Goal: Task Accomplishment & Management: Manage account settings

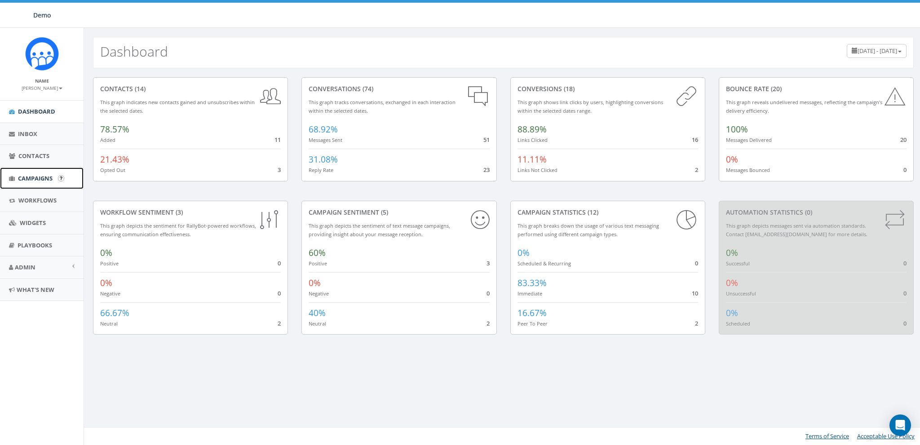
click at [30, 183] on link "Campaigns" at bounding box center [42, 178] width 84 height 22
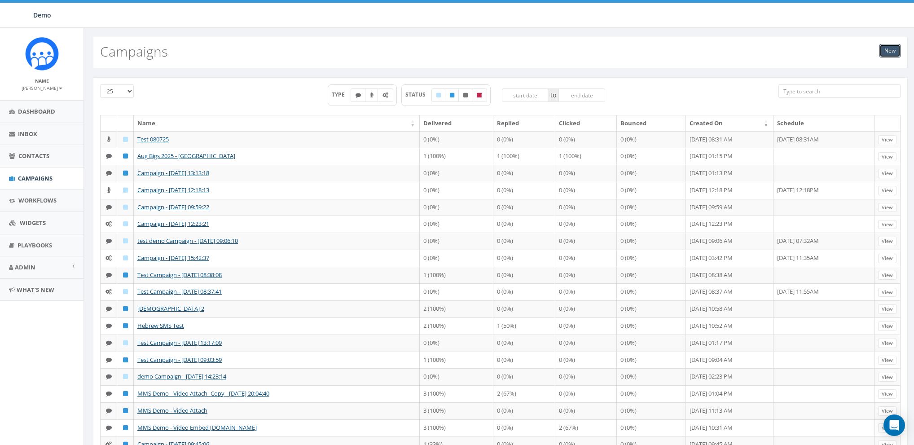
click at [884, 53] on link "New" at bounding box center [890, 50] width 21 height 13
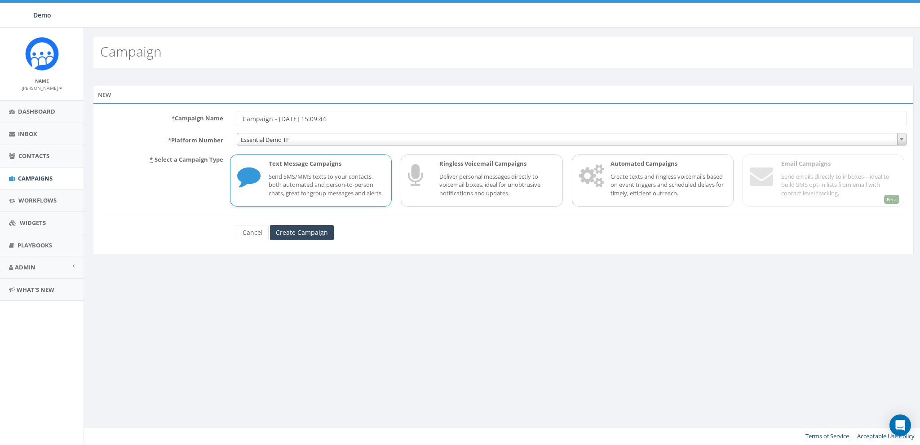
click at [267, 187] on div "Text Message Campaigns Send SMS/MMS texts to your contacts, both automated and …" at bounding box center [322, 180] width 125 height 42
click at [469, 158] on div "Ringless Voicemail Campaigns Deliver personal messages directly to voicemail bo…" at bounding box center [482, 180] width 162 height 52
click at [246, 240] on link "Cancel" at bounding box center [253, 232] width 32 height 15
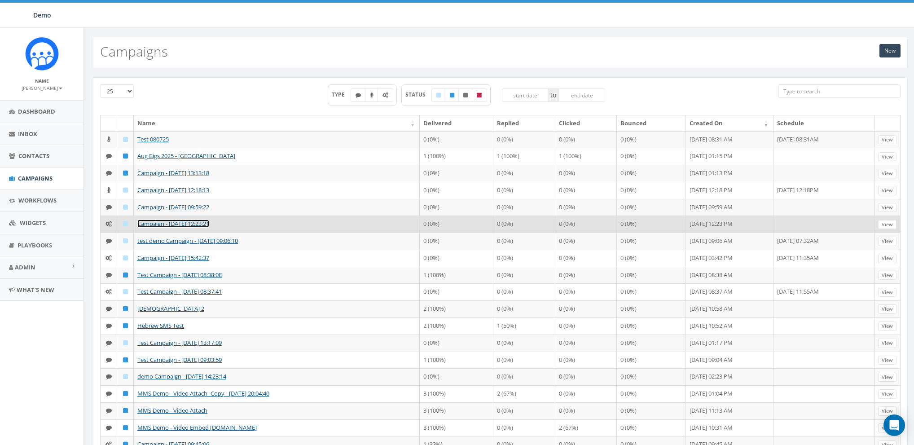
click at [156, 221] on link "Campaign - [DATE] 12:23:21" at bounding box center [173, 224] width 72 height 8
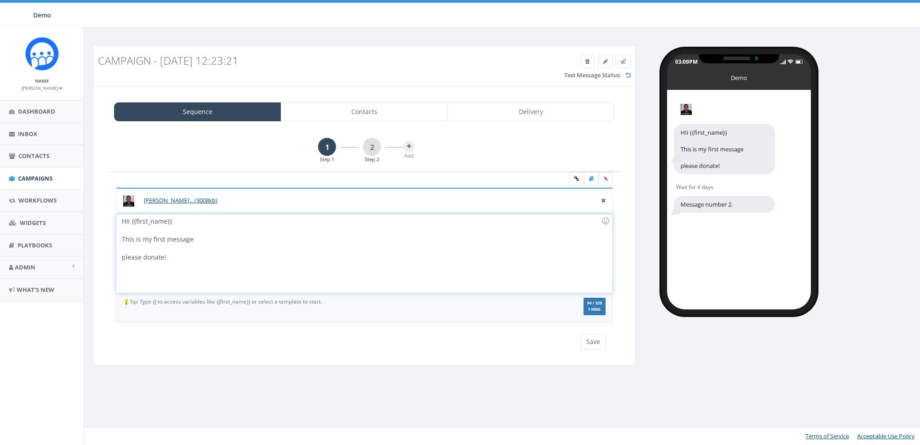
click at [271, 228] on div at bounding box center [361, 230] width 479 height 9
click at [373, 144] on link "2" at bounding box center [372, 147] width 18 height 18
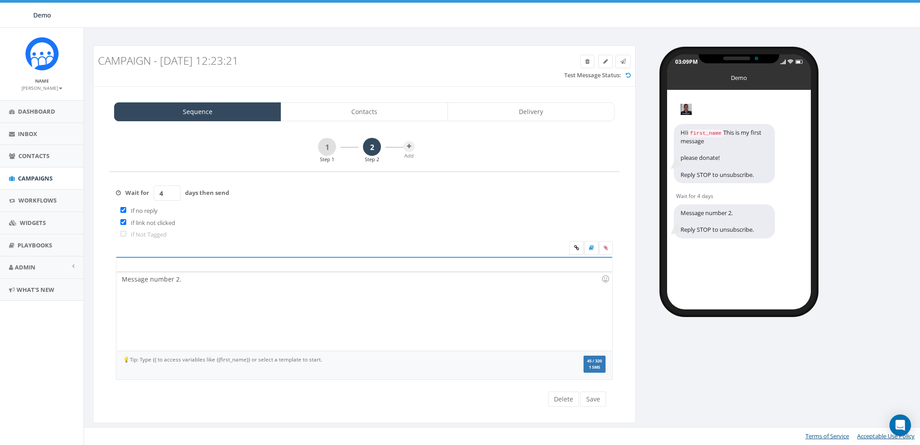
click at [177, 189] on input "4" at bounding box center [167, 192] width 27 height 15
click at [174, 192] on input "5" at bounding box center [167, 192] width 27 height 15
click at [174, 192] on input "6" at bounding box center [167, 192] width 27 height 15
click at [174, 192] on input "7" at bounding box center [167, 192] width 27 height 15
click at [173, 195] on input "6" at bounding box center [167, 192] width 27 height 15
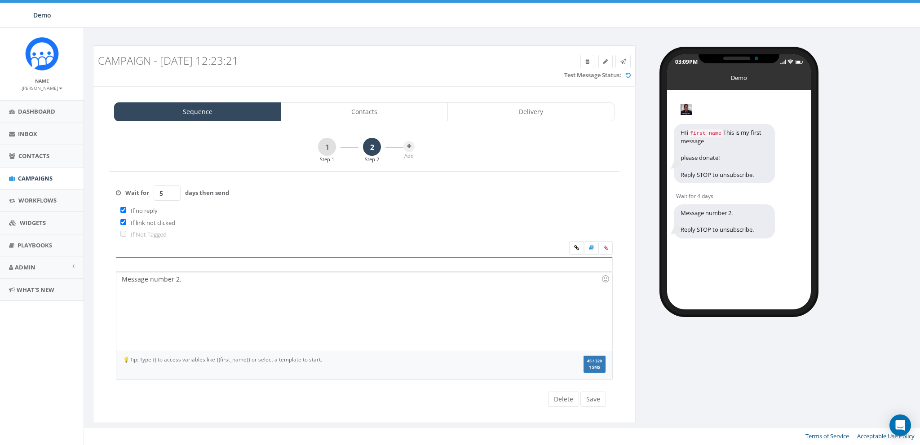
click at [173, 195] on input "5" at bounding box center [167, 192] width 27 height 15
type input "4"
click at [173, 195] on input "4" at bounding box center [167, 192] width 27 height 15
click at [194, 279] on div "Message number 2." at bounding box center [363, 311] width 495 height 79
click at [411, 148] on icon at bounding box center [409, 146] width 4 height 5
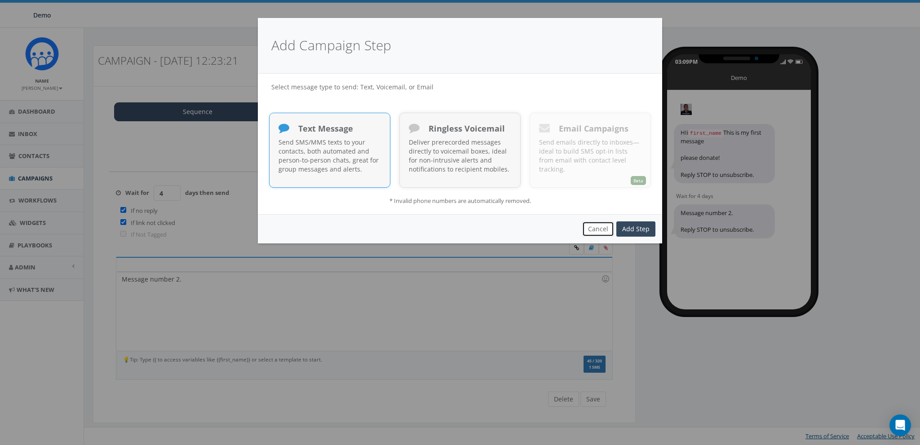
click at [599, 224] on button "Cancel" at bounding box center [598, 228] width 32 height 15
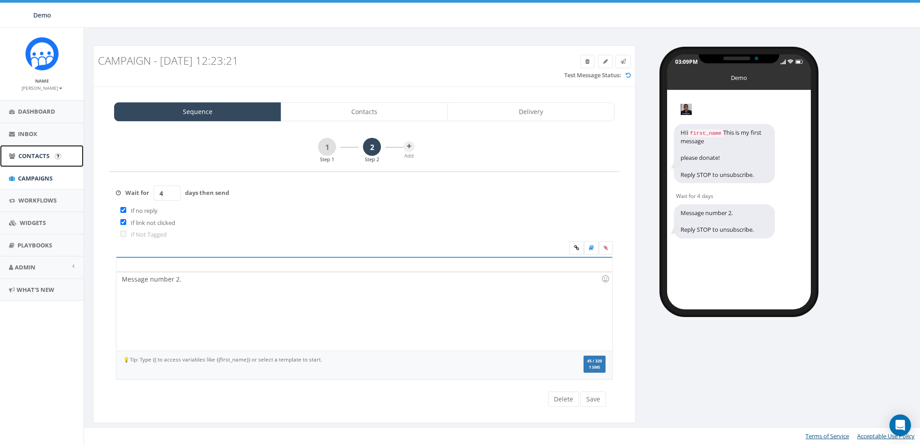
click at [30, 157] on span "Contacts" at bounding box center [33, 156] width 31 height 8
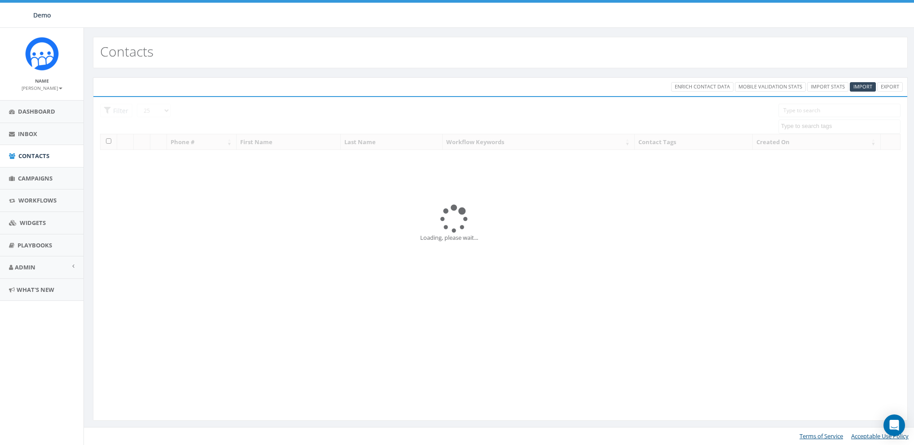
select select
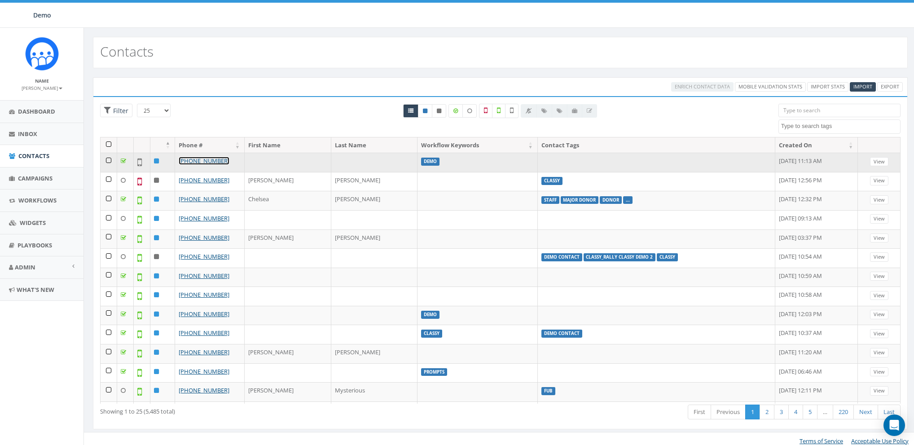
click at [197, 158] on link "+1 603-851-8372" at bounding box center [204, 161] width 51 height 8
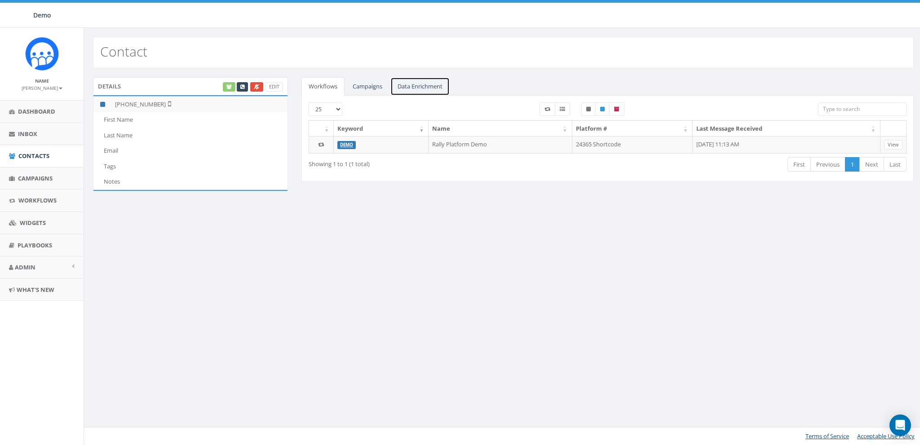
click at [413, 86] on link "Data Enrichment" at bounding box center [419, 86] width 59 height 18
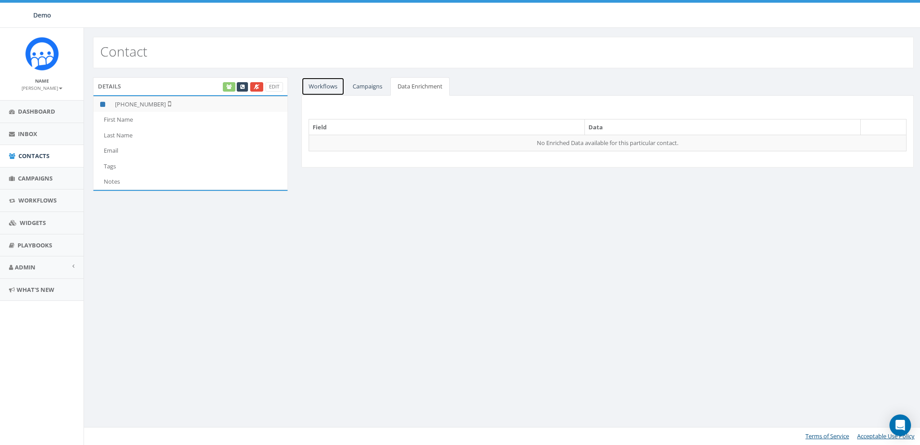
click at [330, 85] on link "Workflows" at bounding box center [322, 86] width 43 height 18
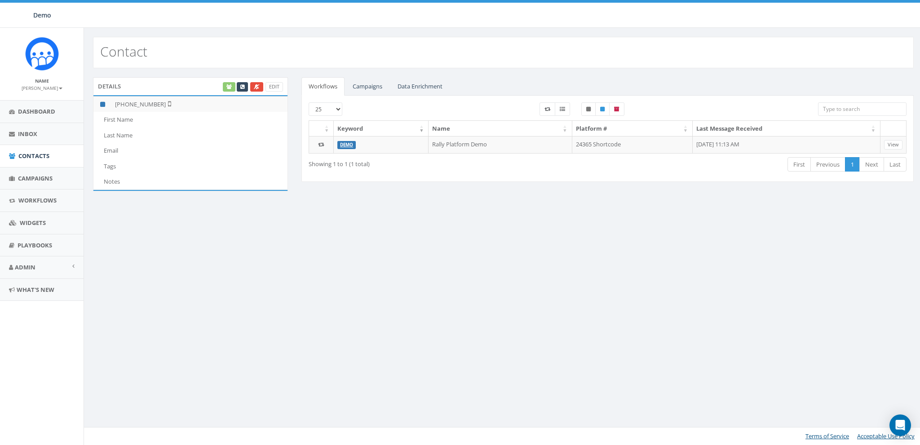
click at [229, 87] on div "Edit" at bounding box center [252, 86] width 62 height 9
click at [227, 88] on div "Edit" at bounding box center [252, 86] width 62 height 9
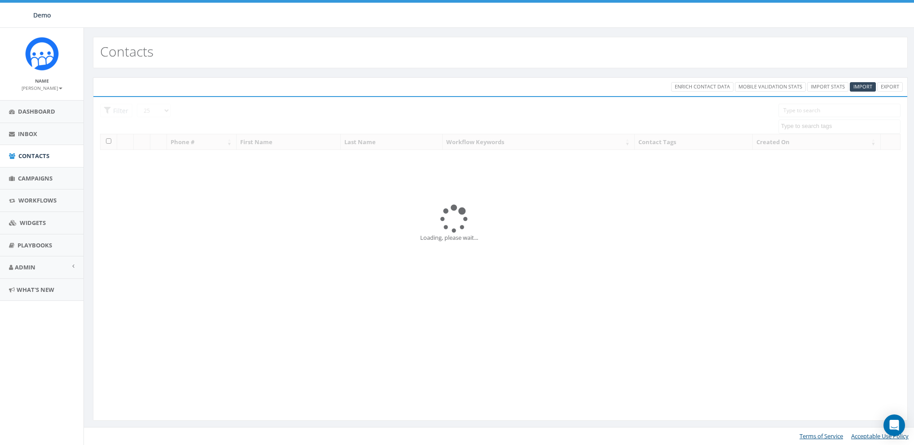
select select
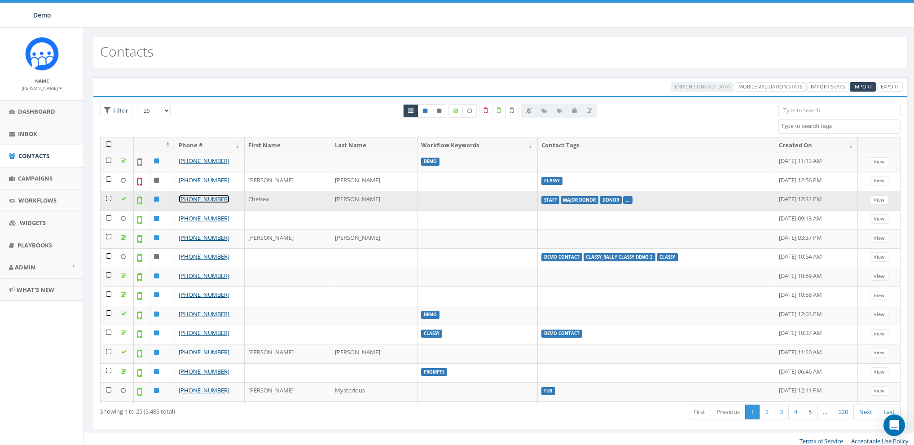
click at [194, 198] on link "+1 405-410-5878" at bounding box center [204, 199] width 51 height 8
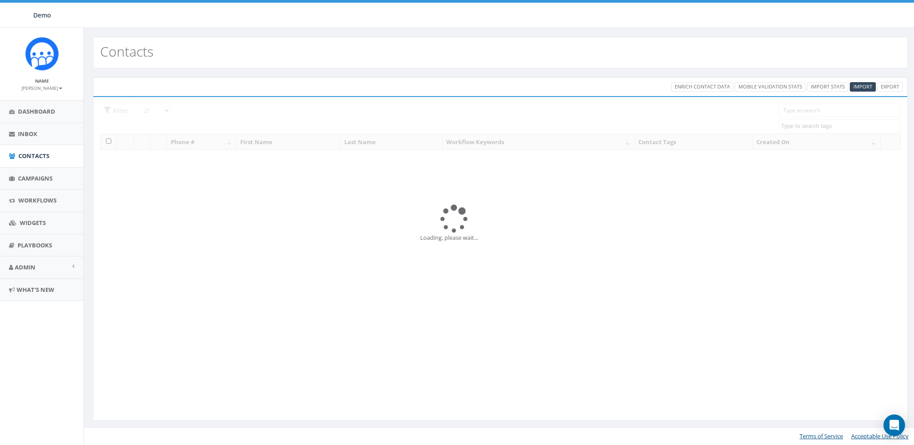
select select
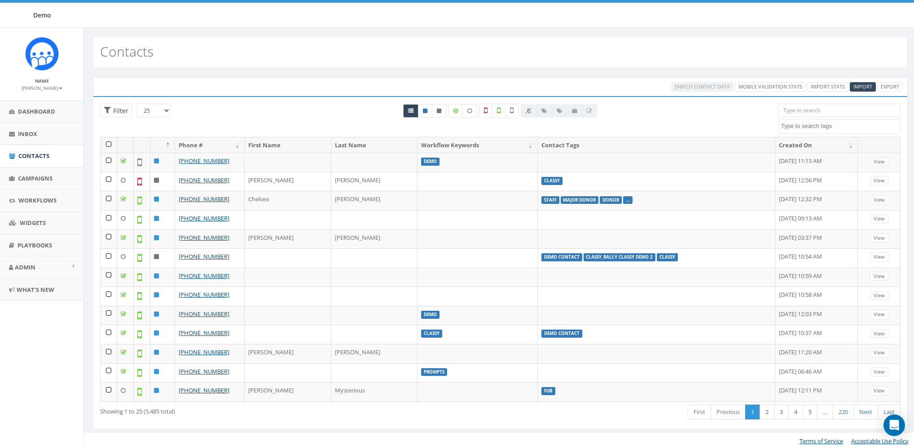
click at [827, 111] on input "search" at bounding box center [840, 110] width 122 height 13
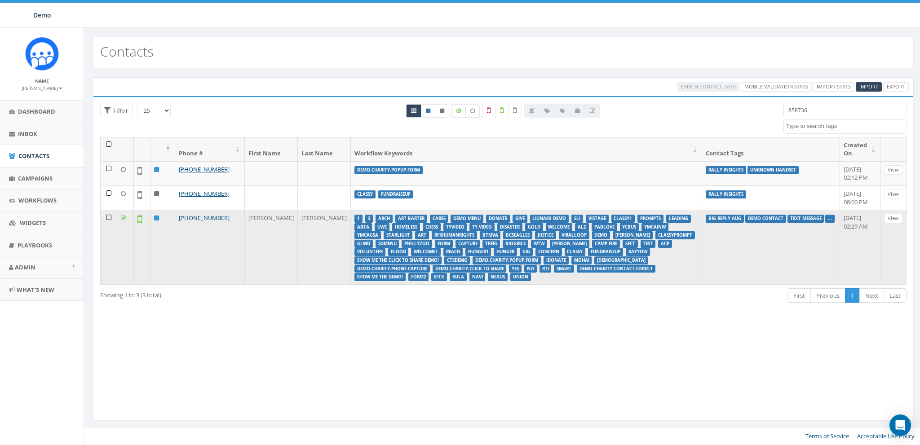
type input "858736"
click at [211, 222] on link "[PHONE_NUMBER]" at bounding box center [204, 218] width 51 height 8
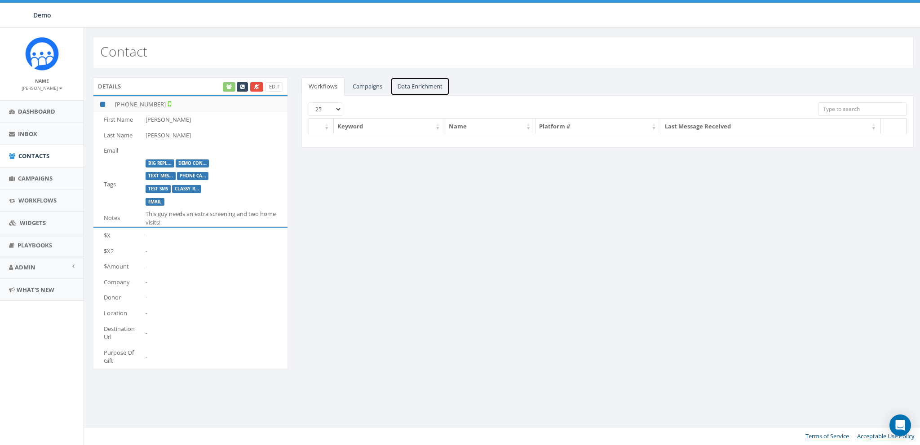
click at [433, 88] on link "Data Enrichment" at bounding box center [419, 86] width 59 height 18
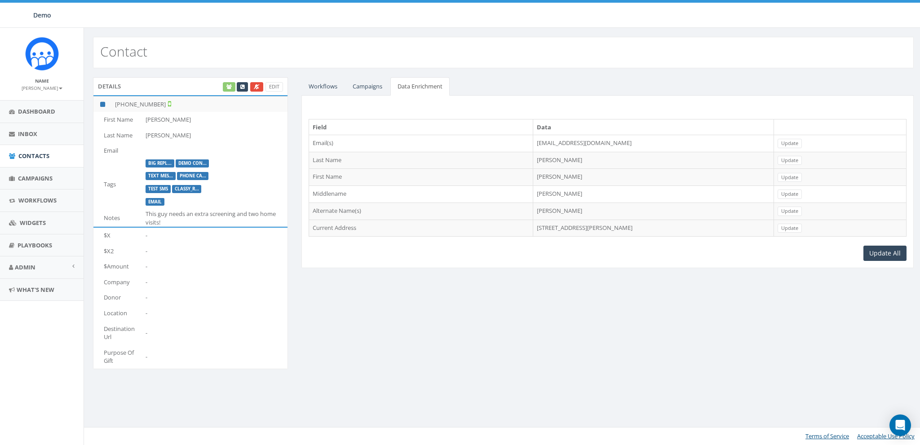
click at [534, 229] on td "7526 Beal St, San Diego, CA, 92111" at bounding box center [653, 228] width 241 height 17
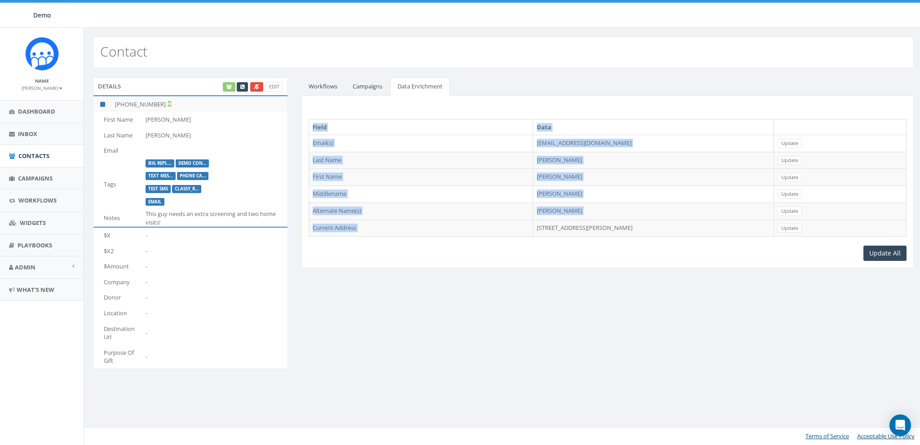
click at [534, 229] on td "7526 Beal St, San Diego, CA, 92111" at bounding box center [653, 228] width 241 height 17
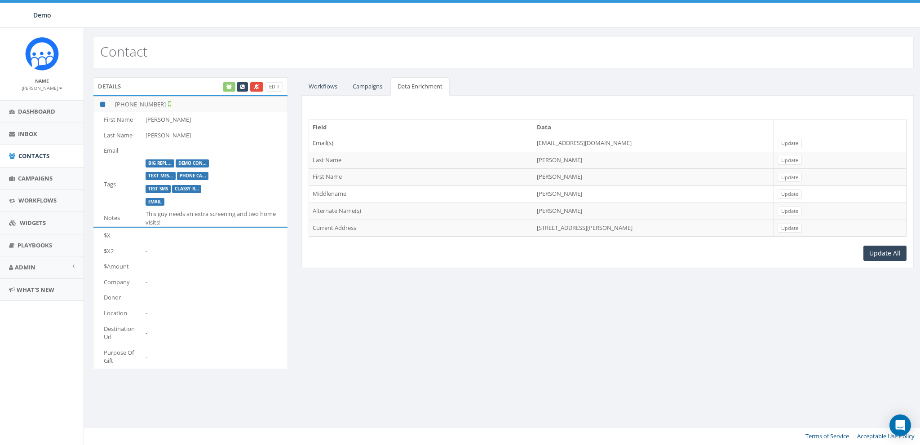
click at [533, 208] on td "Jim L Martin" at bounding box center [653, 211] width 241 height 17
click at [533, 141] on td "writejamesmartin@gmail.com" at bounding box center [653, 143] width 241 height 17
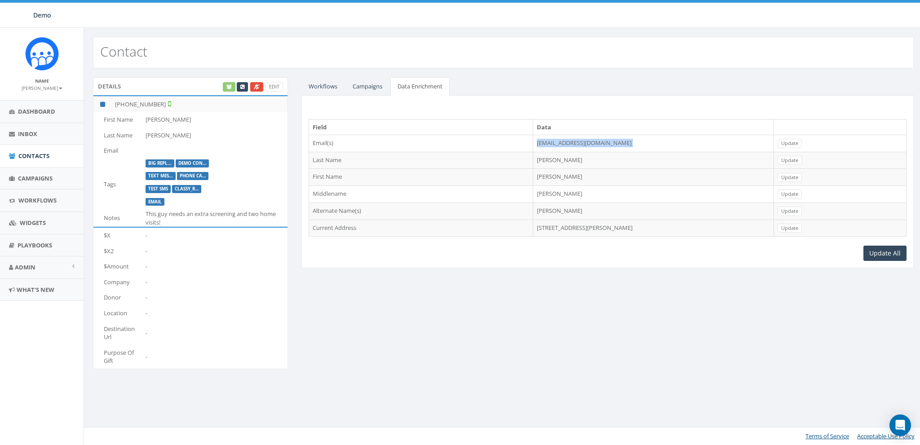
click at [533, 141] on td "writejamesmartin@gmail.com" at bounding box center [653, 143] width 241 height 17
click at [559, 144] on td "writejamesmartin@gmail.com" at bounding box center [653, 143] width 241 height 17
click at [18, 159] on link "Contacts" at bounding box center [42, 156] width 84 height 22
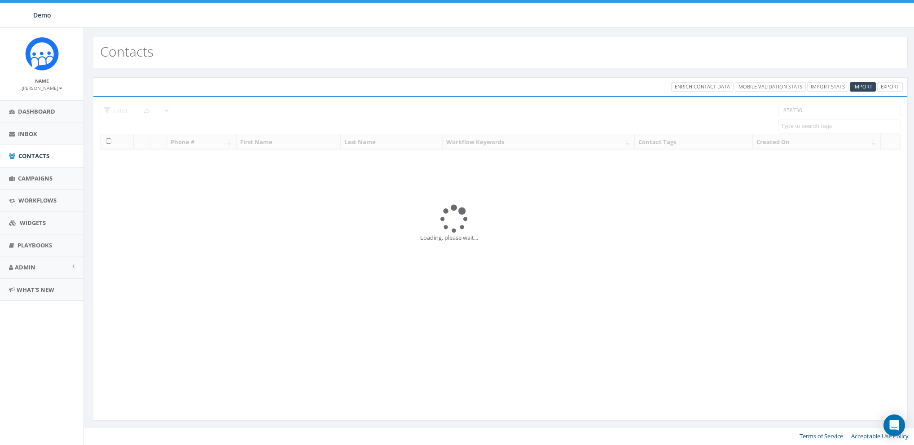
select select
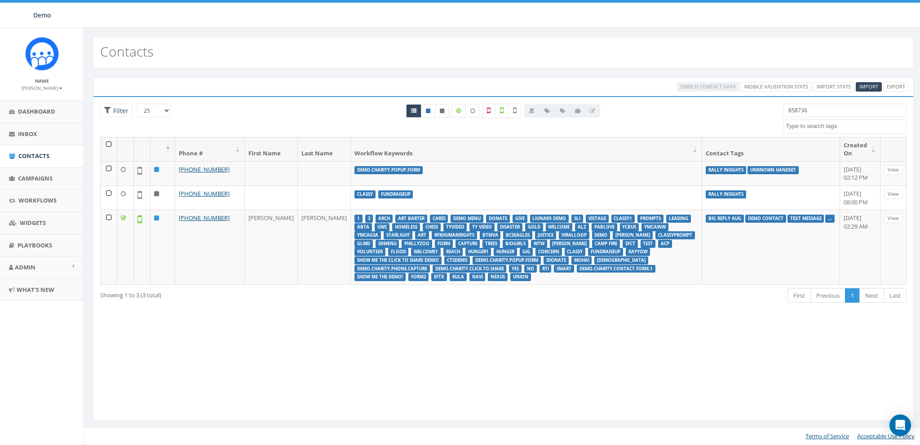
click at [807, 112] on input "858736" at bounding box center [844, 110] width 123 height 13
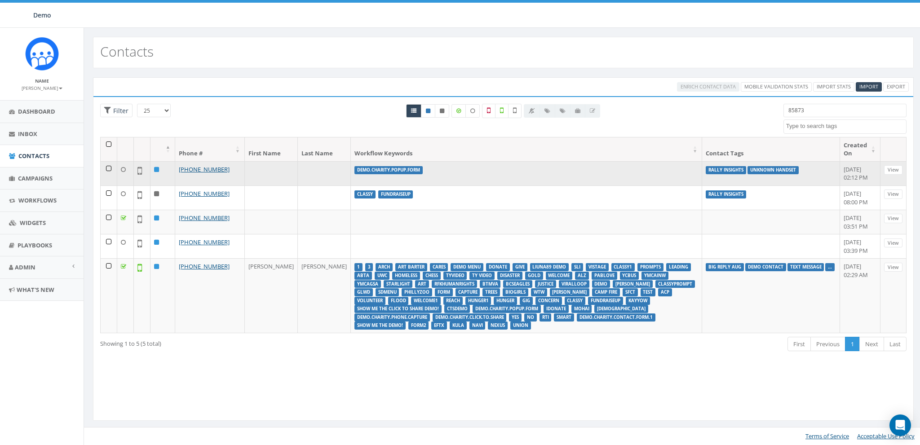
type input "85873"
click at [108, 167] on td at bounding box center [109, 173] width 17 height 24
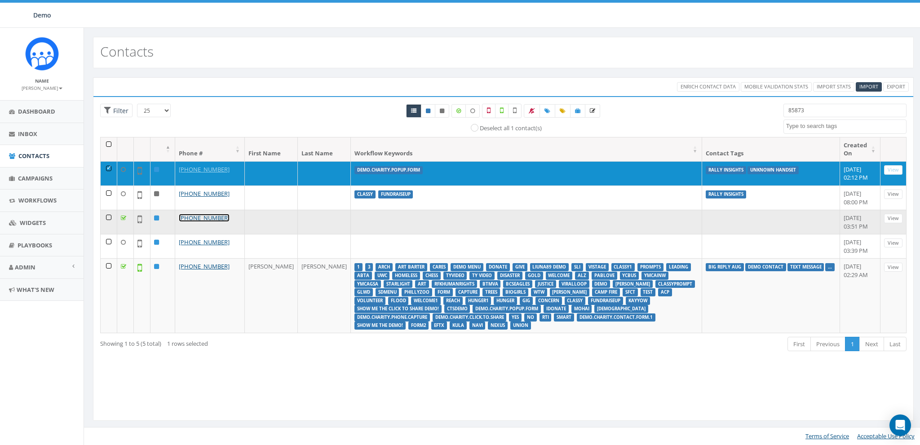
click at [197, 222] on link "[PHONE_NUMBER]" at bounding box center [204, 218] width 51 height 8
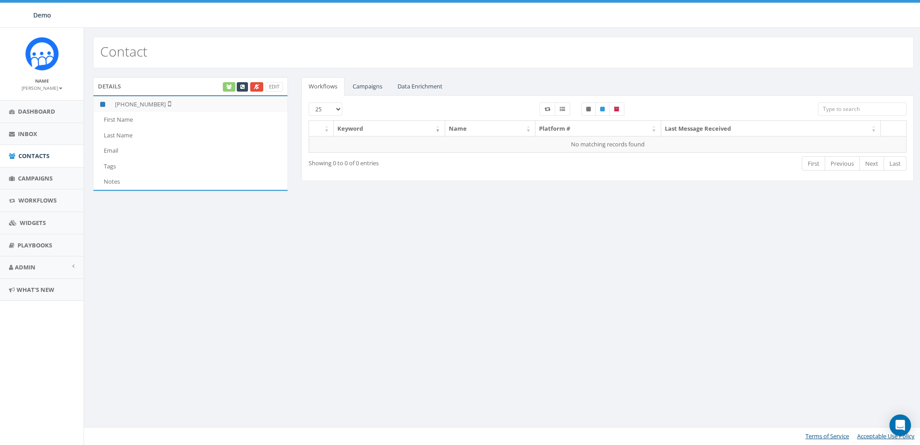
click at [227, 87] on div "Edit" at bounding box center [252, 86] width 62 height 9
click at [405, 92] on link "Data Enrichment" at bounding box center [419, 86] width 59 height 18
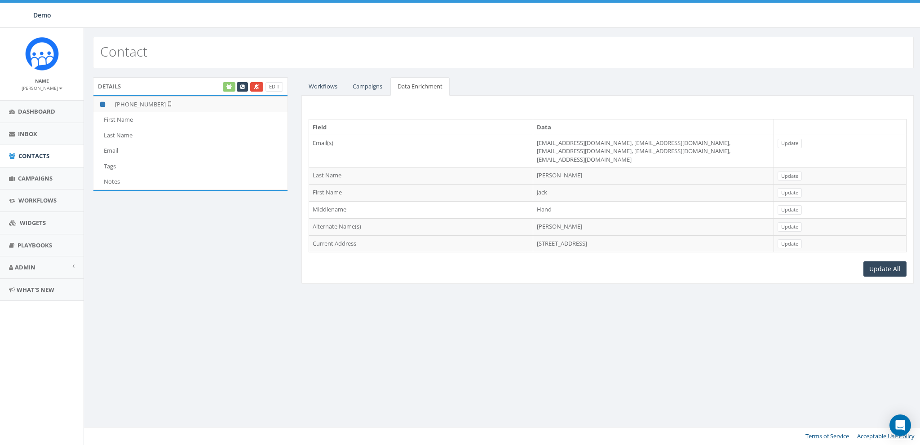
click at [728, 41] on div "Contact" at bounding box center [503, 52] width 820 height 31
click at [556, 236] on td "[STREET_ADDRESS]" at bounding box center [653, 243] width 241 height 17
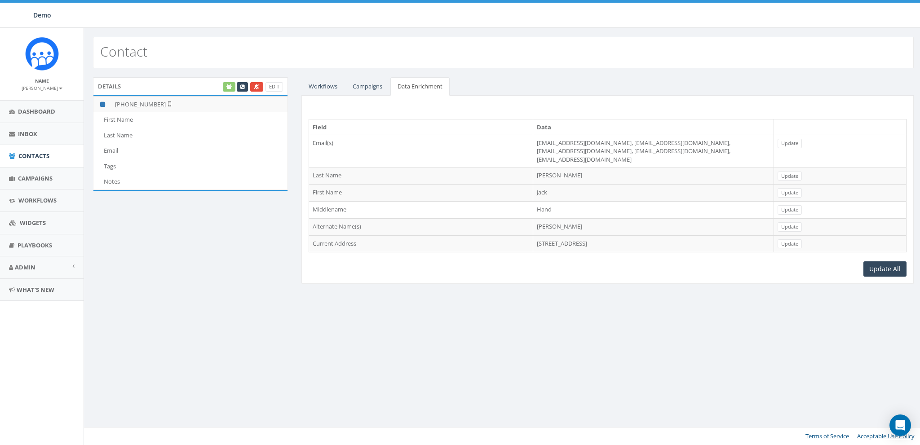
click at [535, 142] on td "[EMAIL_ADDRESS][DOMAIN_NAME], [EMAIL_ADDRESS][DOMAIN_NAME], [EMAIL_ADDRESS][DOM…" at bounding box center [653, 151] width 241 height 33
click at [535, 142] on td "ruby_wayne@yahoo.com, eruby_waynev51@yahoo.com, tmdtkdjhd@aol.com, tmdtkdjhd@ve…" at bounding box center [653, 151] width 241 height 33
click at [573, 340] on div "Contact Details Edit +1 858-737-4778 First Name Last Name Email Tags Notes Work…" at bounding box center [503, 236] width 839 height 417
click at [802, 172] on link "Update" at bounding box center [789, 176] width 24 height 9
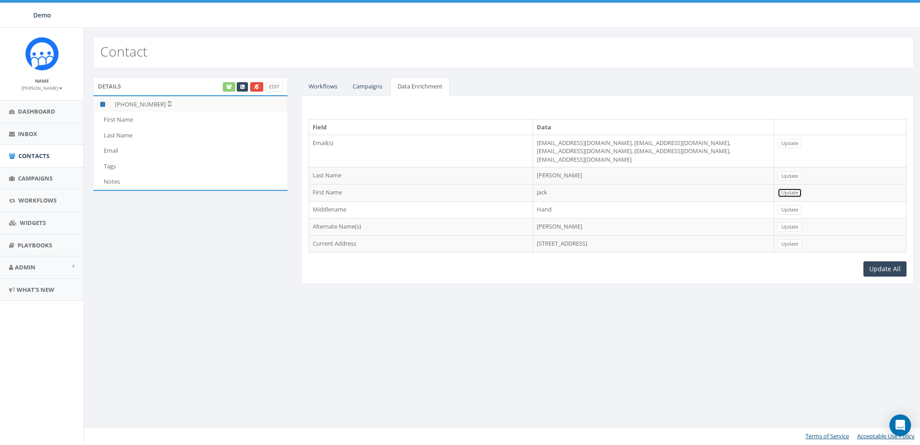
click at [802, 188] on link "Update" at bounding box center [789, 192] width 24 height 9
click at [28, 220] on span "Widgets" at bounding box center [33, 223] width 26 height 8
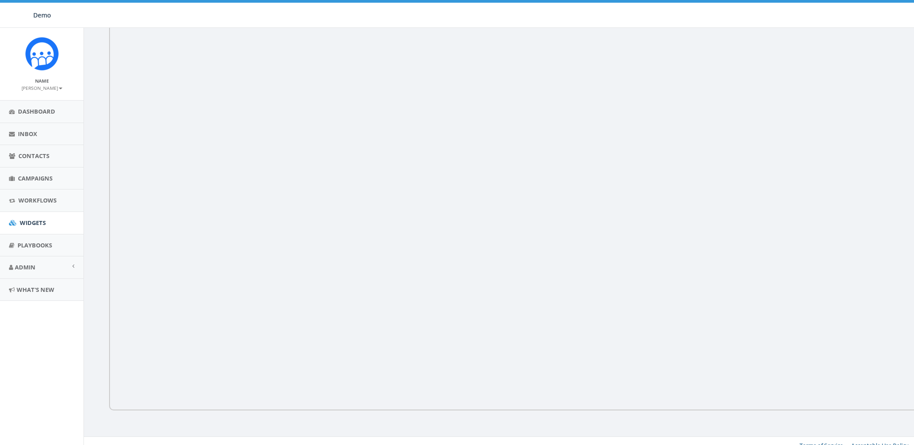
scroll to position [92, 0]
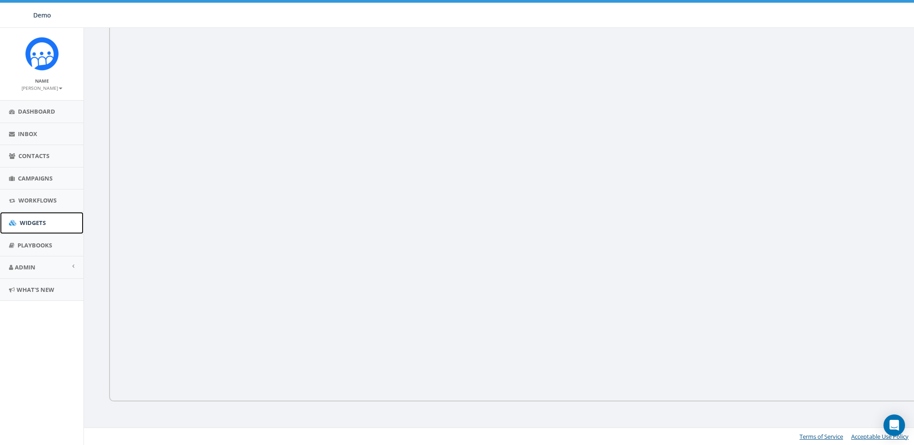
click at [28, 227] on link "Widgets" at bounding box center [42, 223] width 84 height 22
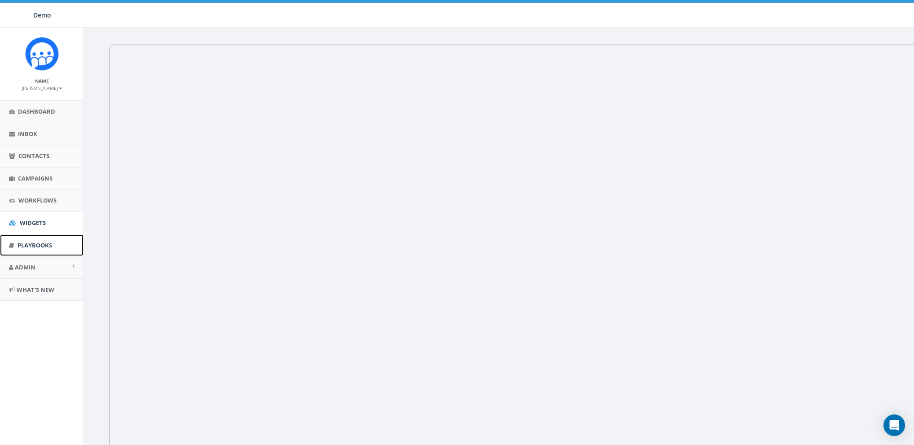
click at [28, 247] on span "Playbooks" at bounding box center [35, 245] width 35 height 8
click at [896, 431] on div "Open Intercom Messenger" at bounding box center [895, 426] width 24 height 24
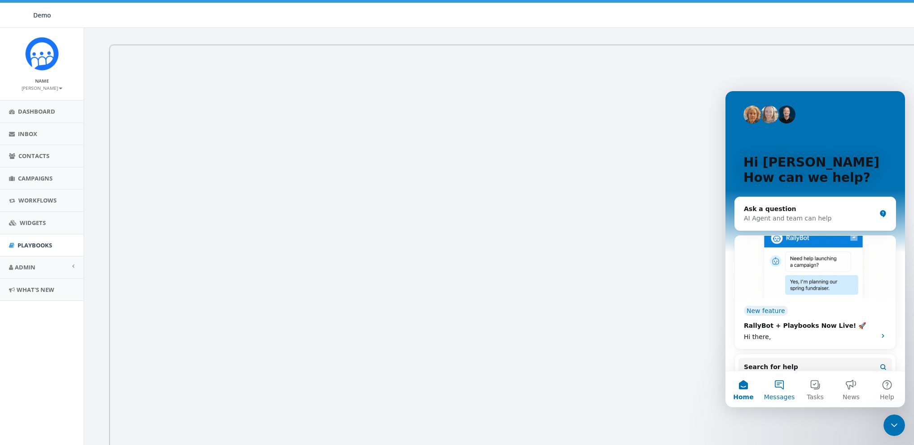
click at [779, 388] on button "Messages" at bounding box center [780, 389] width 36 height 36
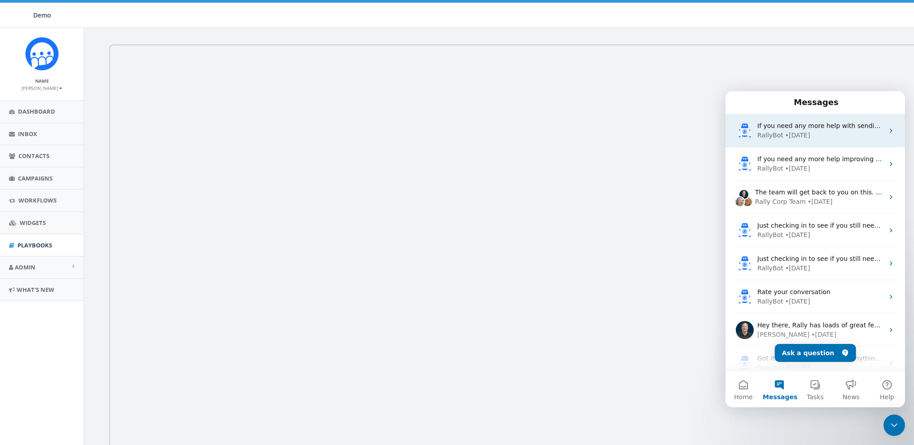
click at [768, 133] on div "RallyBot" at bounding box center [771, 135] width 26 height 9
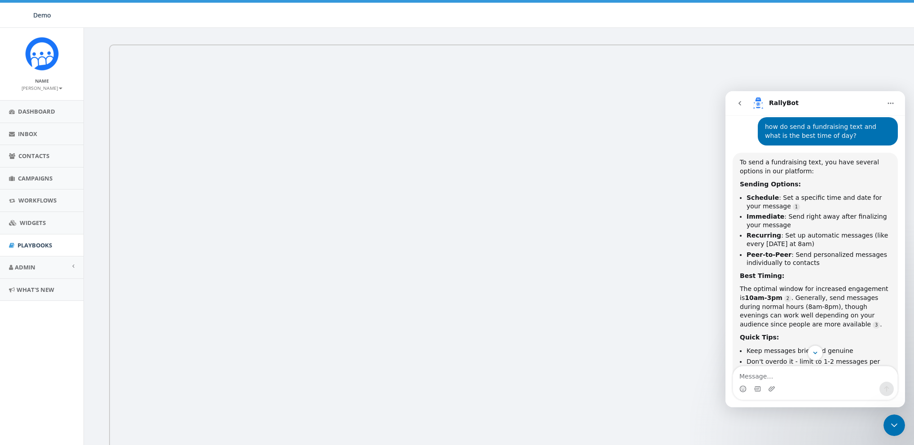
scroll to position [121, 0]
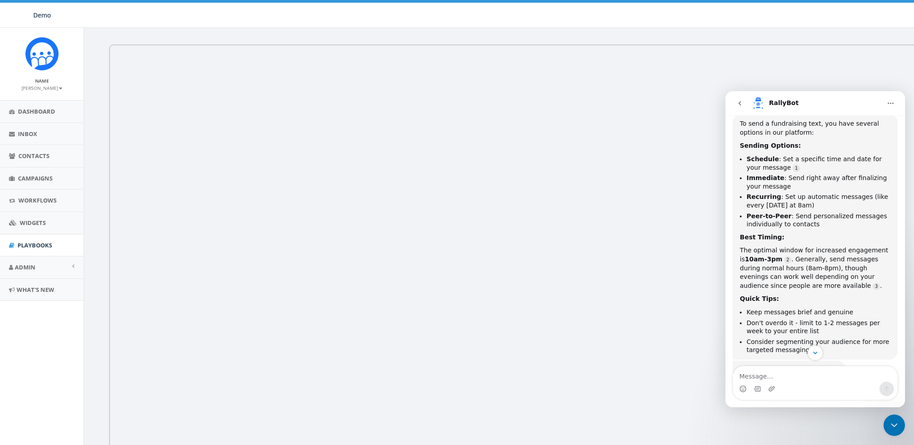
click at [891, 423] on icon "Close Intercom Messenger" at bounding box center [894, 425] width 11 height 11
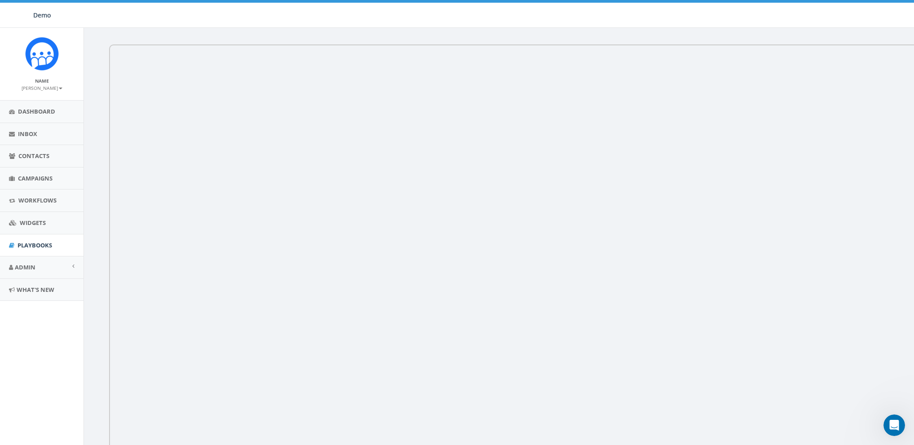
scroll to position [209, 0]
click at [27, 109] on span "Dashboard" at bounding box center [36, 111] width 37 height 8
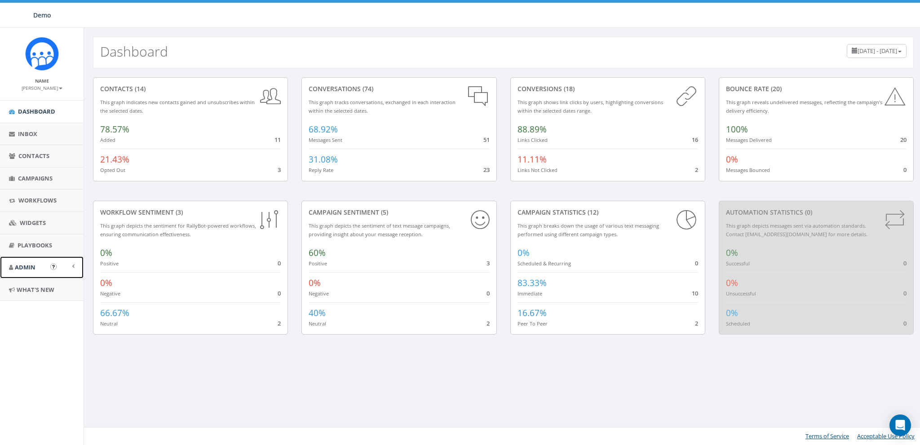
drag, startPoint x: 32, startPoint y: 264, endPoint x: 36, endPoint y: 263, distance: 4.5
click at [32, 264] on span "Admin" at bounding box center [25, 267] width 21 height 8
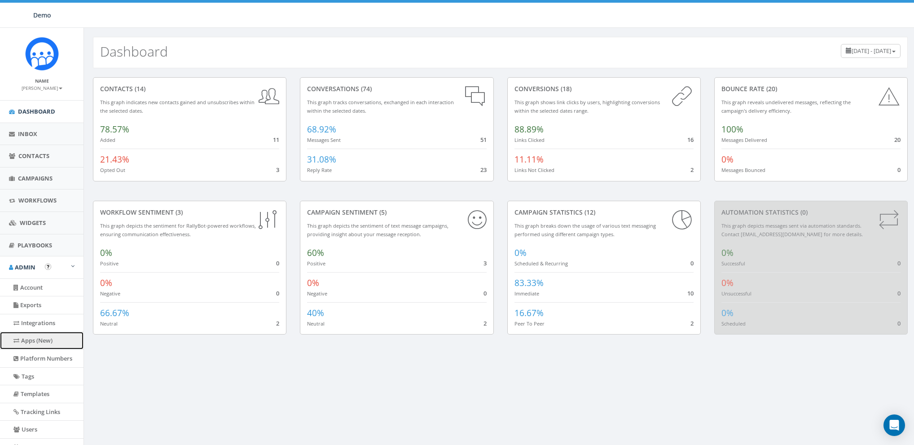
click at [33, 344] on link "Apps (New)" at bounding box center [42, 341] width 84 height 18
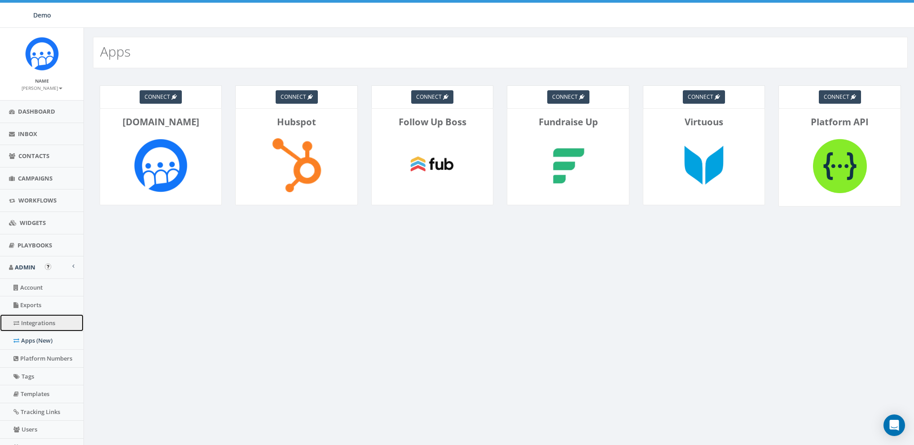
click at [39, 323] on link "Integrations" at bounding box center [42, 323] width 84 height 18
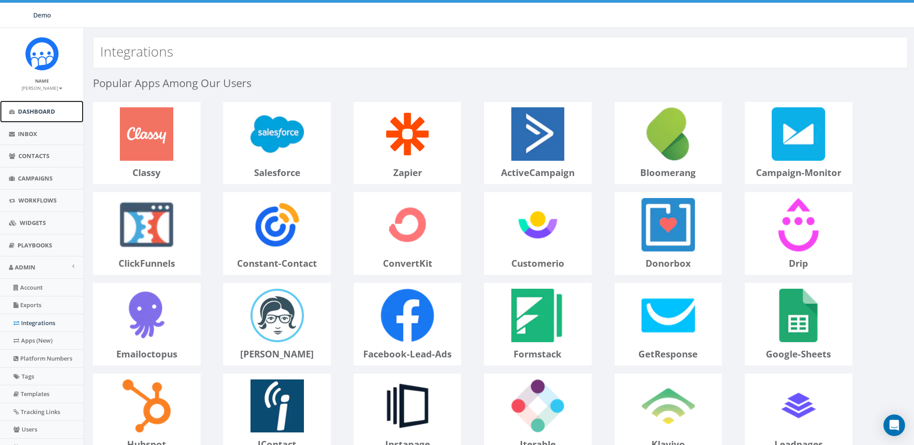
click at [28, 109] on span "Dashboard" at bounding box center [36, 111] width 37 height 8
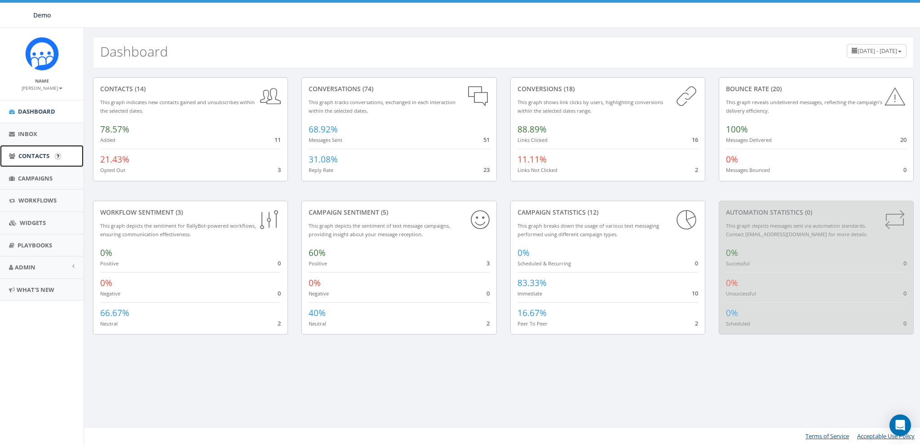
click at [31, 154] on span "Contacts" at bounding box center [33, 156] width 31 height 8
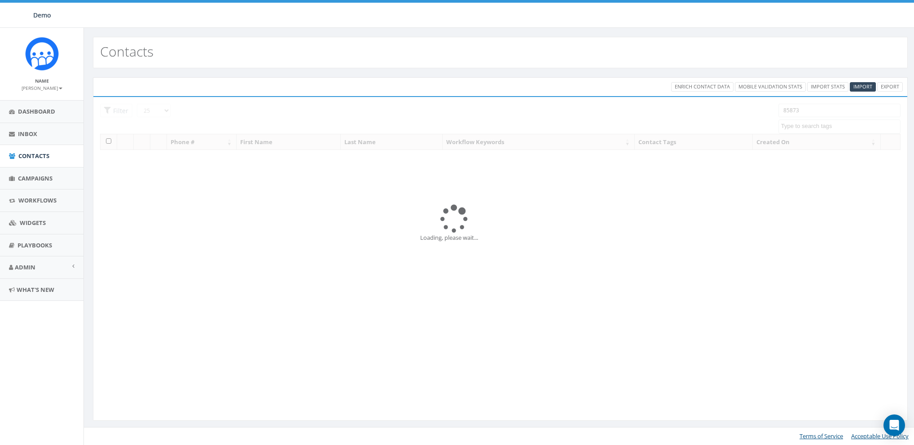
select select
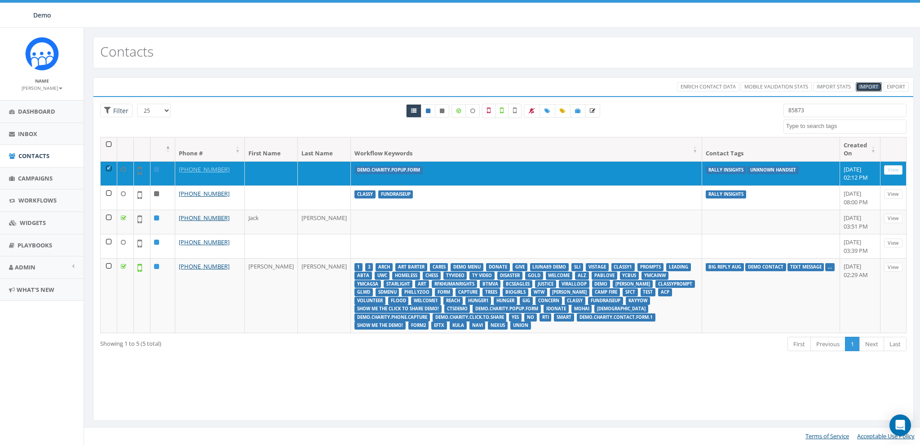
click at [870, 86] on span "Import" at bounding box center [868, 86] width 19 height 7
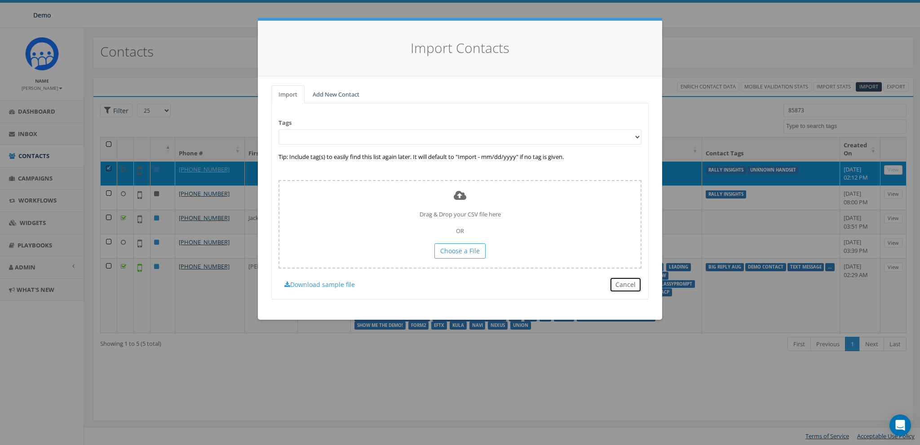
click at [625, 282] on button "Cancel" at bounding box center [625, 284] width 32 height 15
click at [625, 282] on div "Tags Tip: Include tag(s) to easily find this list again later. It will default …" at bounding box center [459, 201] width 377 height 196
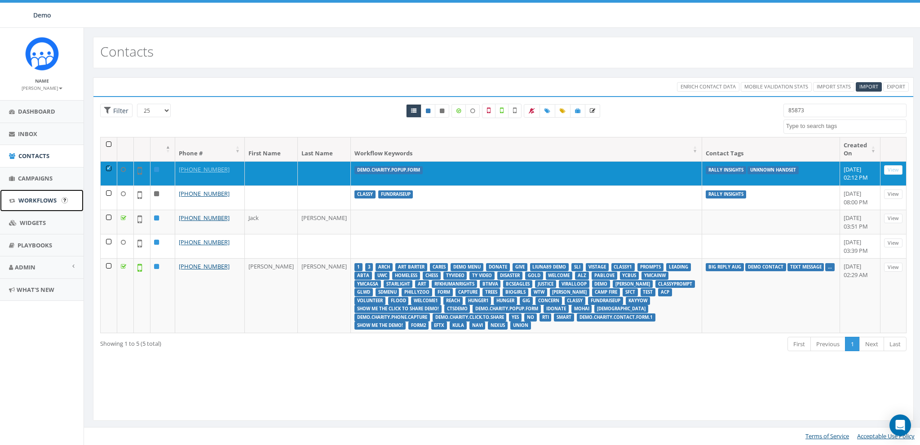
click at [35, 201] on span "Workflows" at bounding box center [37, 200] width 38 height 8
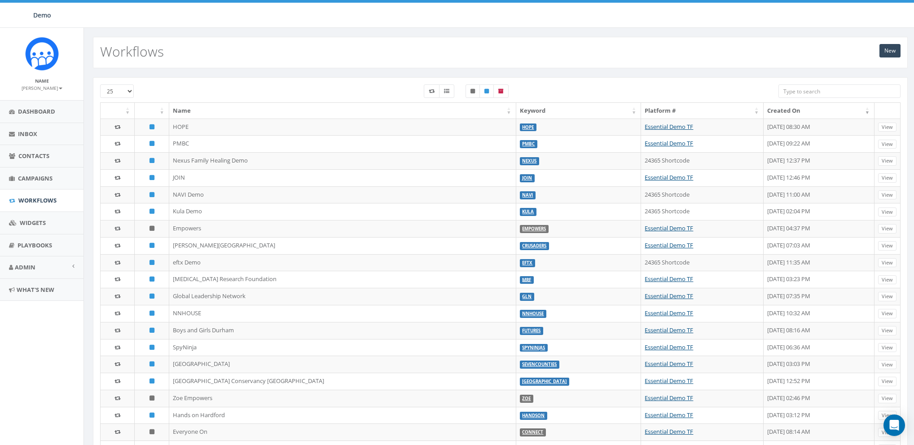
click at [369, 57] on div "New Workflows" at bounding box center [500, 52] width 815 height 31
click at [890, 49] on link "New" at bounding box center [890, 50] width 21 height 13
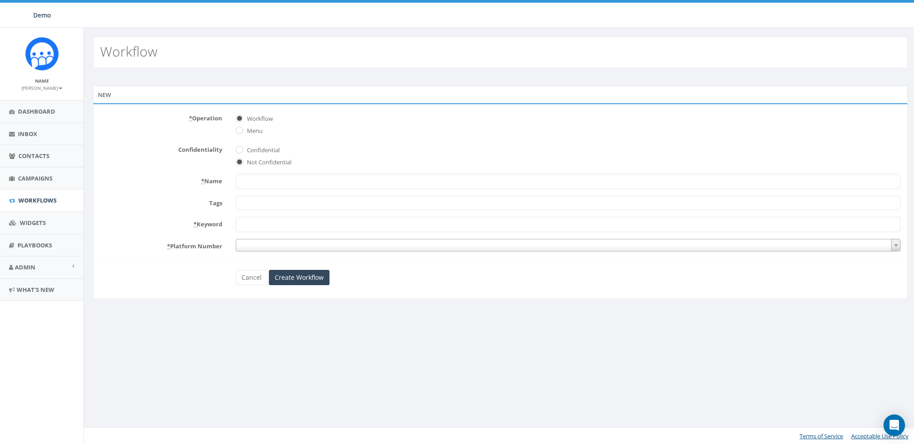
select select
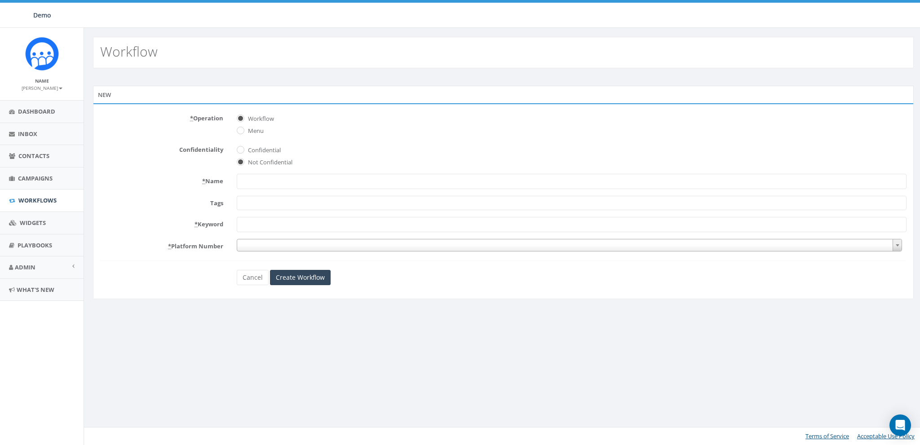
click at [193, 128] on div "* Operation Workflow Menu" at bounding box center [503, 123] width 820 height 25
click at [253, 185] on input "* Name" at bounding box center [572, 181] width 670 height 15
click at [197, 185] on div "* Name" at bounding box center [503, 181] width 820 height 15
click at [259, 253] on form "* Operation Workflow Menu Confidentiality Confidential Not Confidential * Name …" at bounding box center [503, 198] width 806 height 174
click at [270, 248] on span at bounding box center [569, 245] width 665 height 13
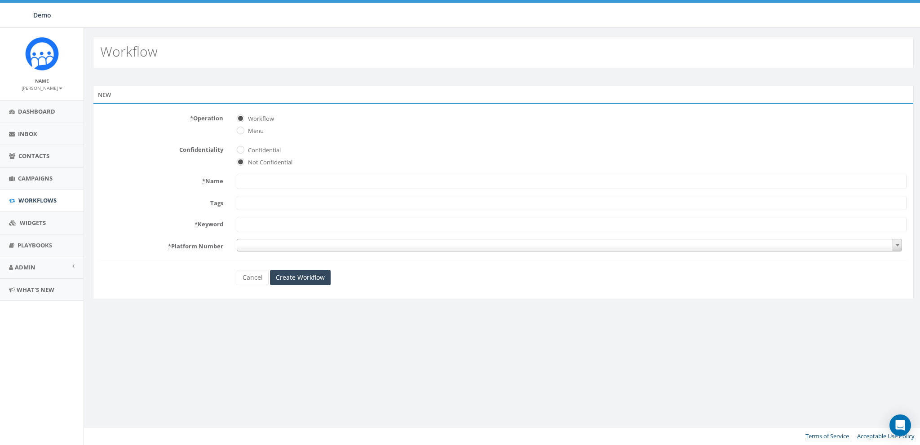
click at [329, 355] on div "Workflow New * Operation Workflow Menu Confidentiality Confidential Not Confide…" at bounding box center [503, 236] width 839 height 417
click at [247, 277] on link "Cancel" at bounding box center [253, 277] width 32 height 15
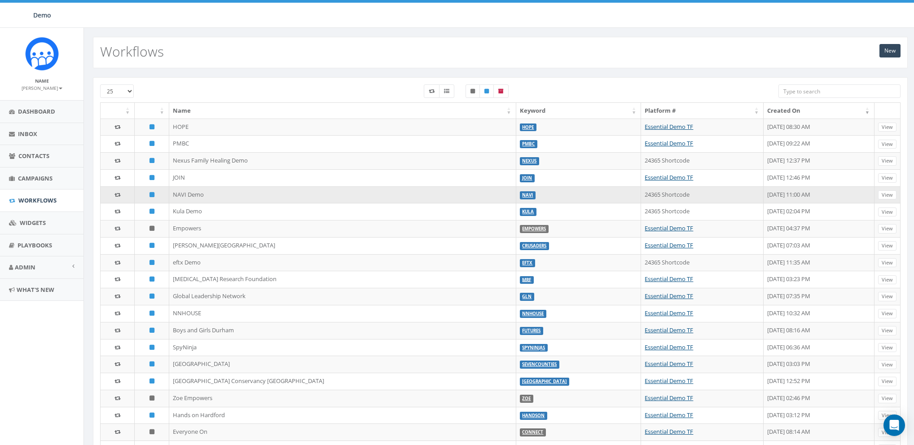
click at [641, 194] on td "24365 Shortcode" at bounding box center [702, 194] width 123 height 17
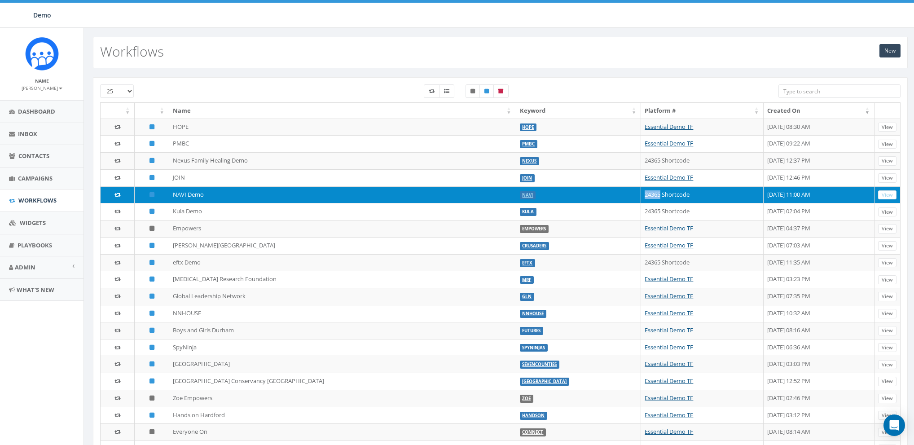
click at [641, 194] on td "24365 Shortcode" at bounding box center [702, 194] width 123 height 17
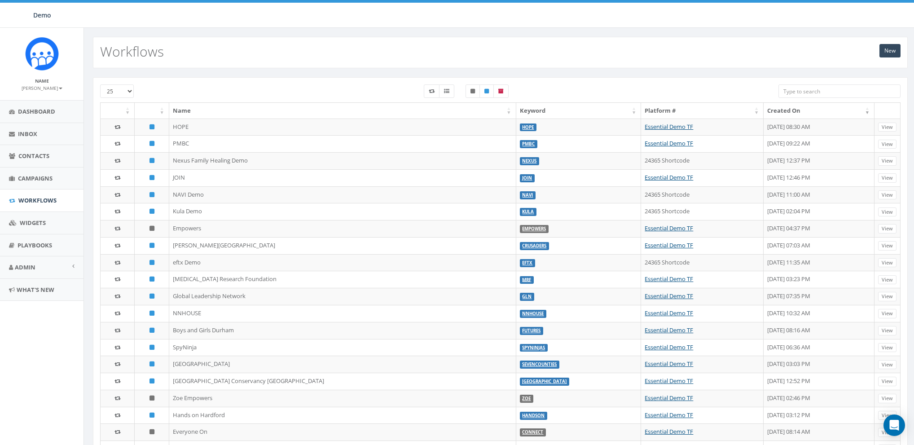
click at [570, 33] on div "New Workflows" at bounding box center [500, 48] width 833 height 40
click at [26, 113] on span "Dashboard" at bounding box center [36, 111] width 37 height 8
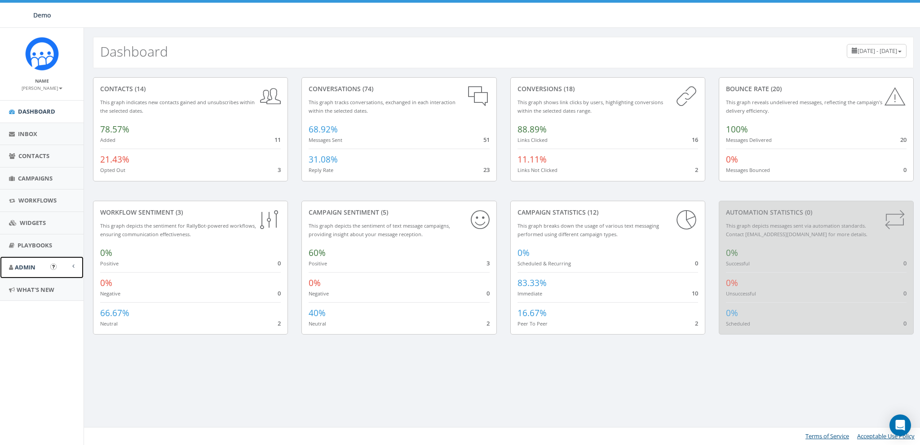
click at [23, 271] on link "Admin" at bounding box center [42, 267] width 84 height 22
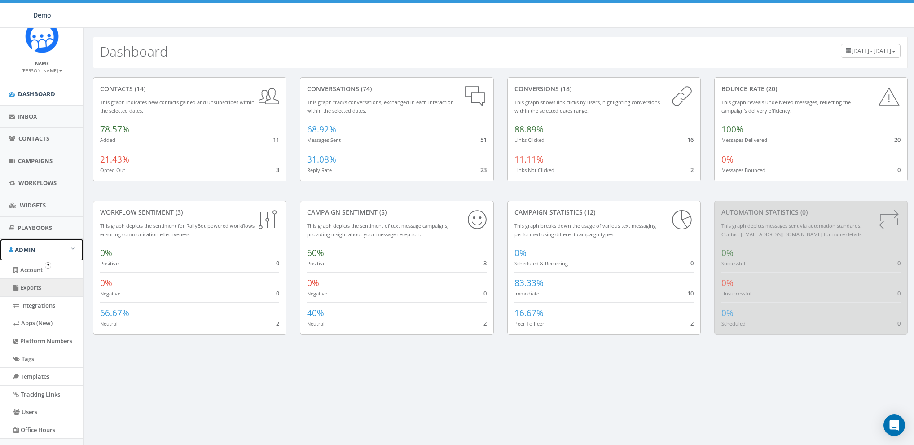
scroll to position [57, 0]
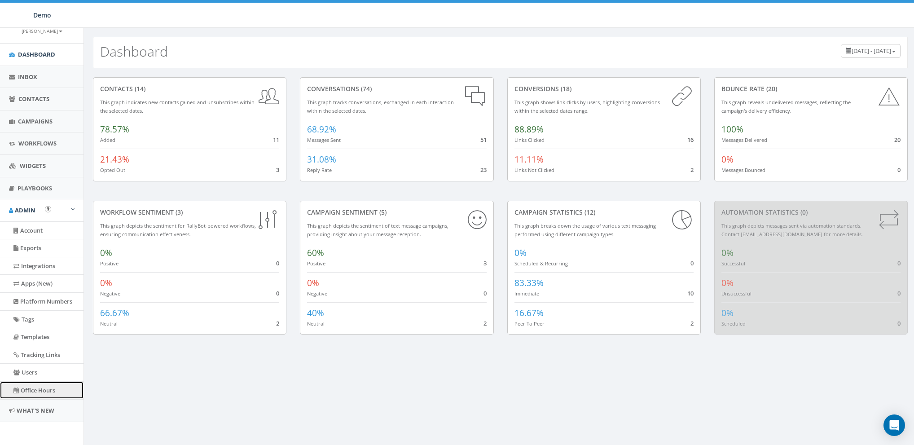
click at [38, 387] on link "Office Hours" at bounding box center [42, 391] width 84 height 18
